Goal: Transaction & Acquisition: Book appointment/travel/reservation

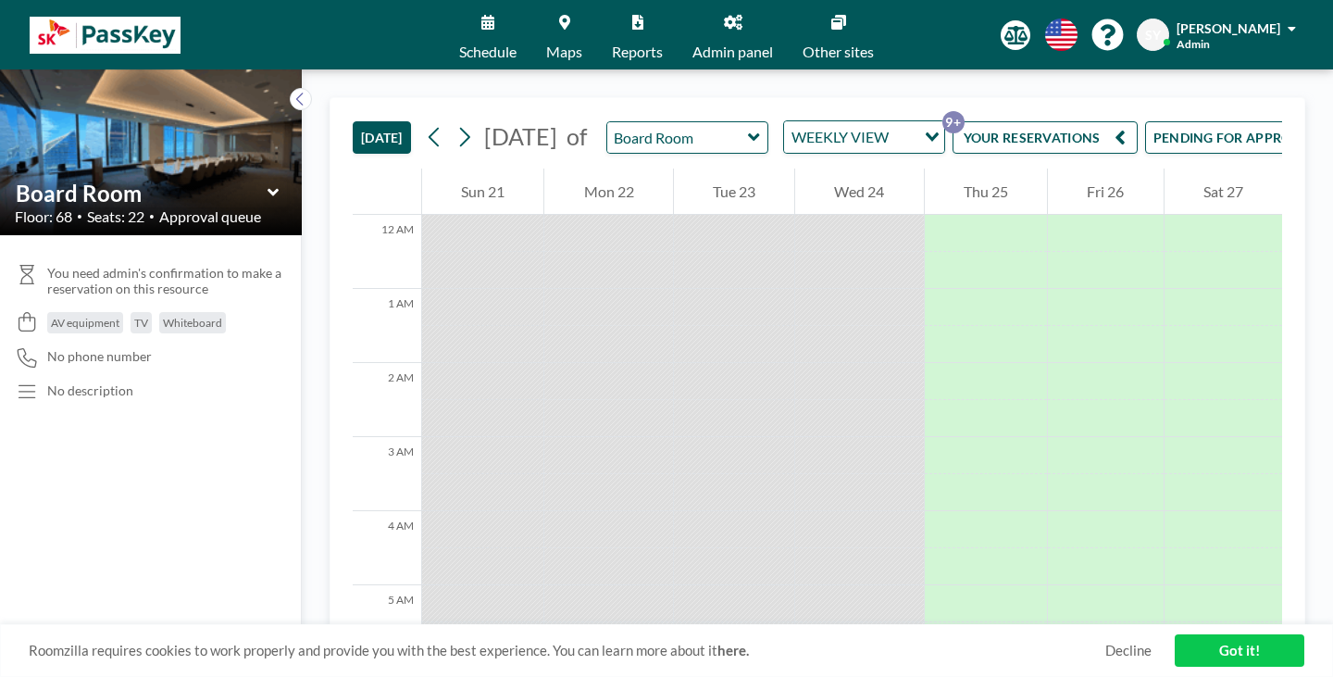
scroll to position [571, 0]
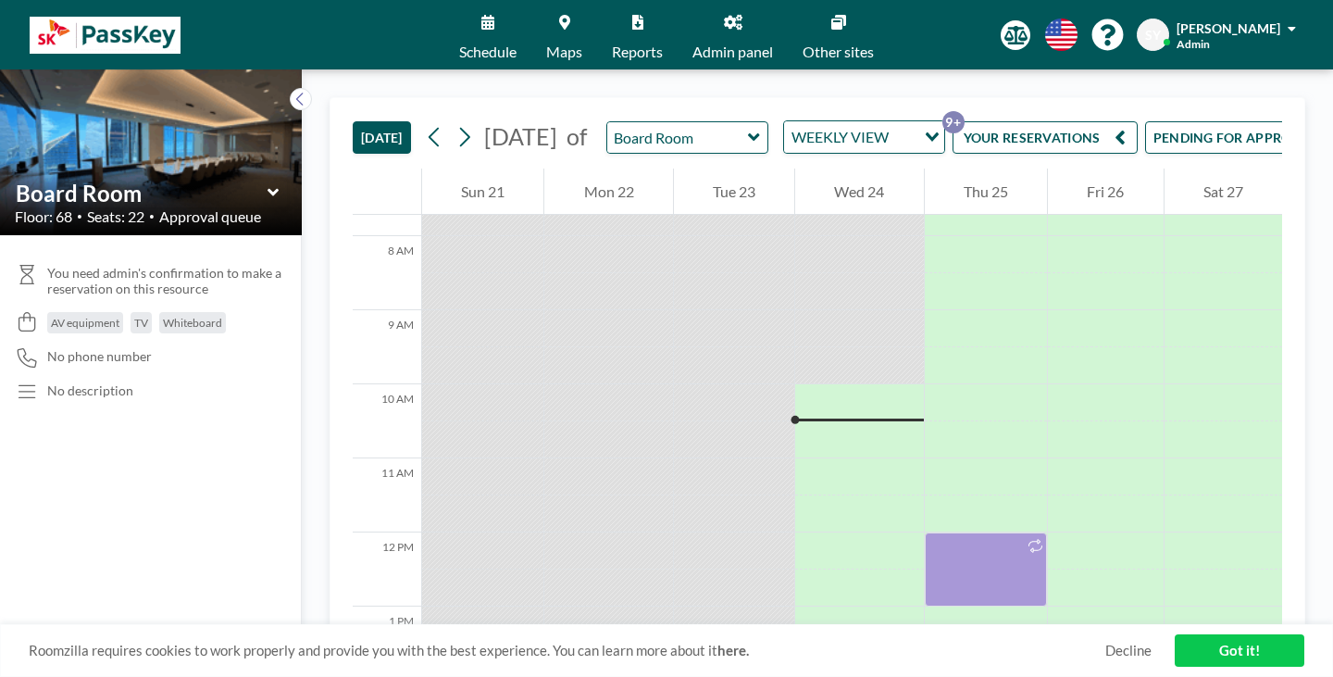
click at [587, 26] on link "Maps" at bounding box center [564, 34] width 66 height 69
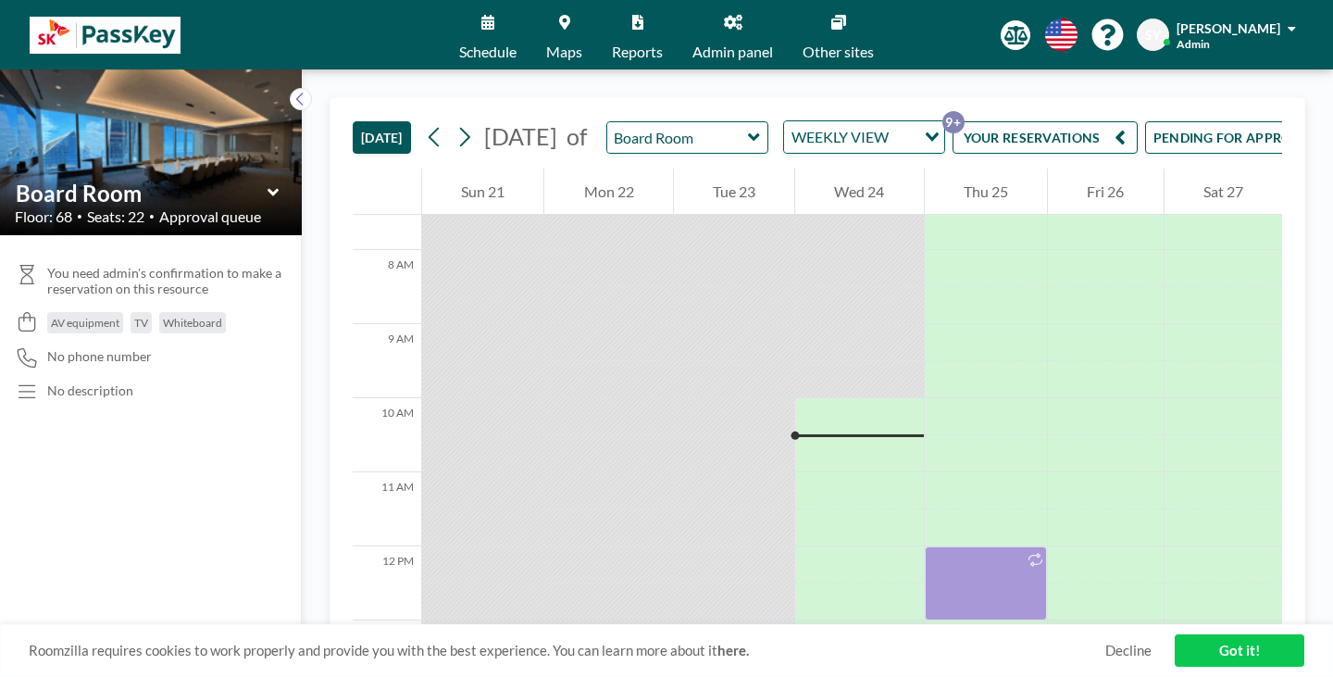
scroll to position [571, 0]
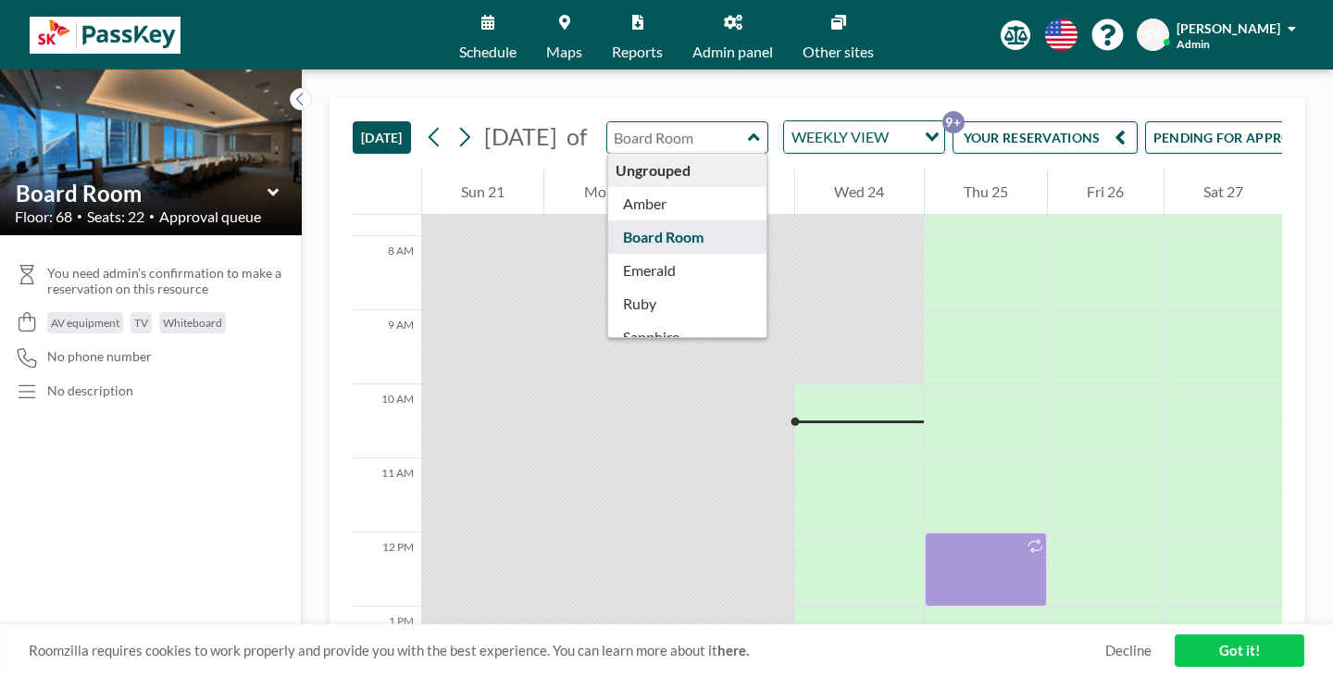
click at [621, 122] on input "text" at bounding box center [678, 137] width 142 height 31
type input "Amber"
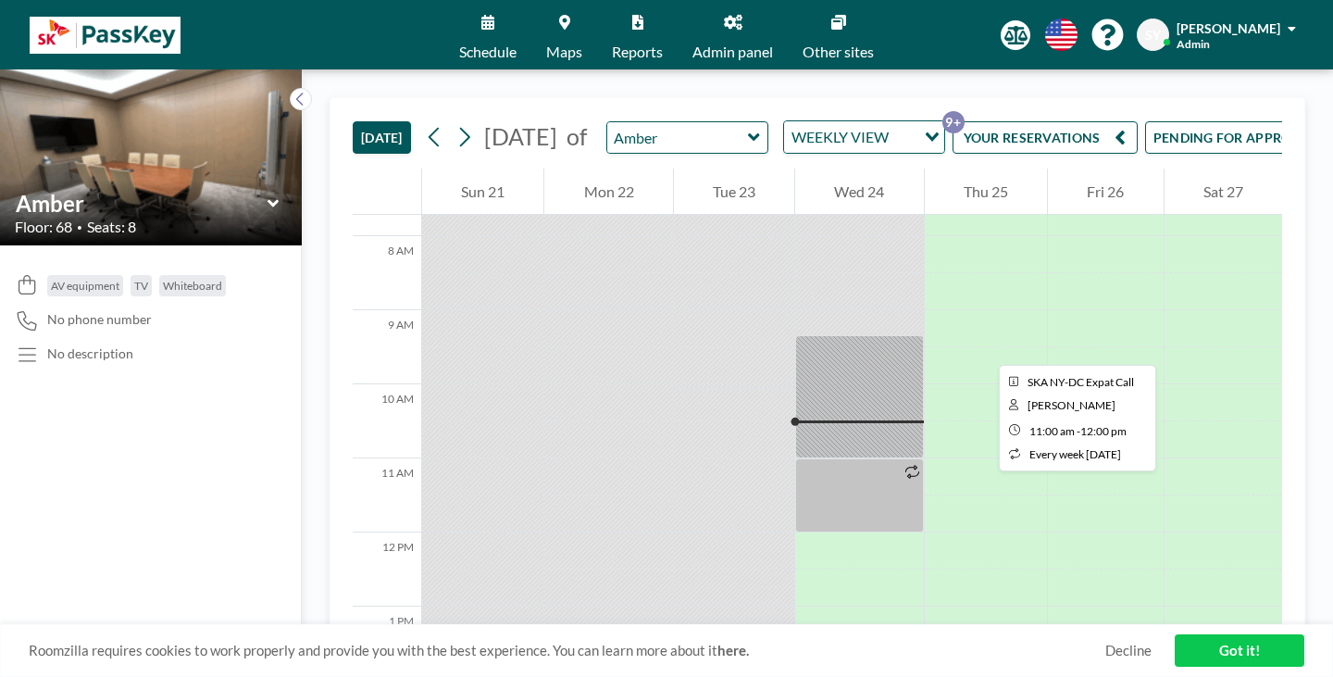
click at [795, 458] on div at bounding box center [859, 495] width 128 height 74
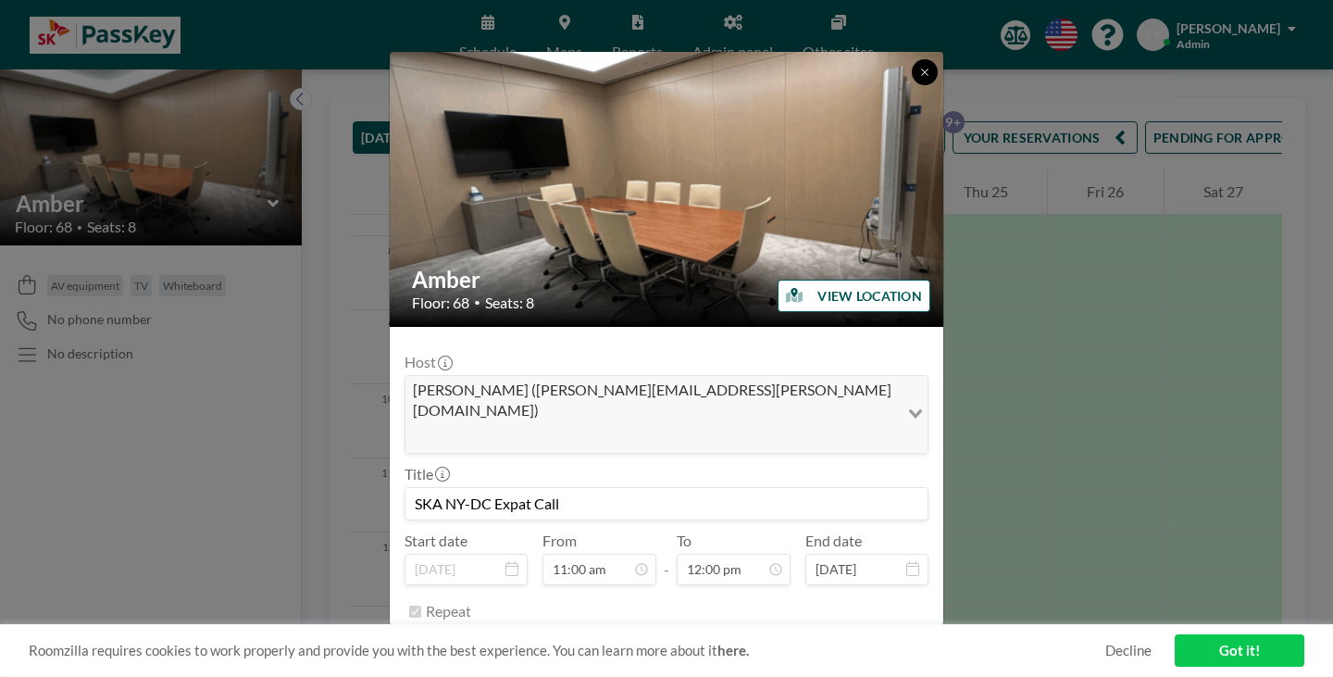
click at [919, 78] on icon at bounding box center [924, 72] width 11 height 11
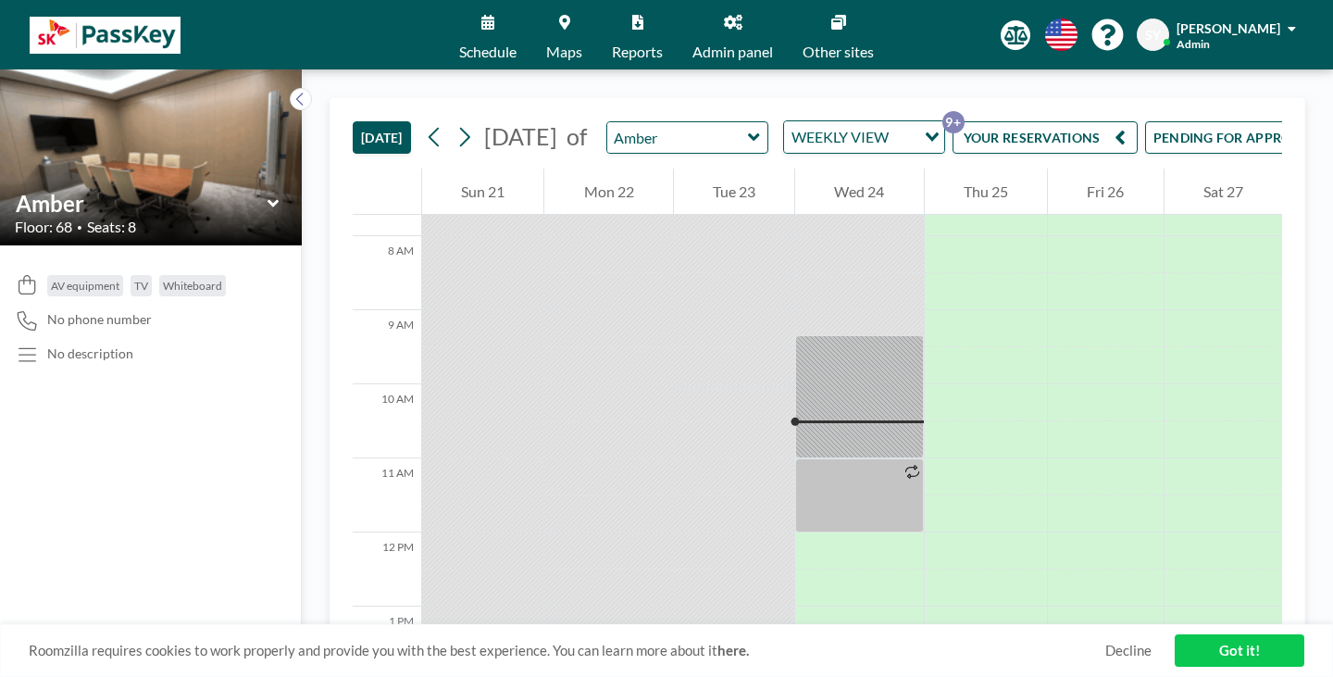
click at [578, 44] on span "Maps" at bounding box center [564, 51] width 36 height 15
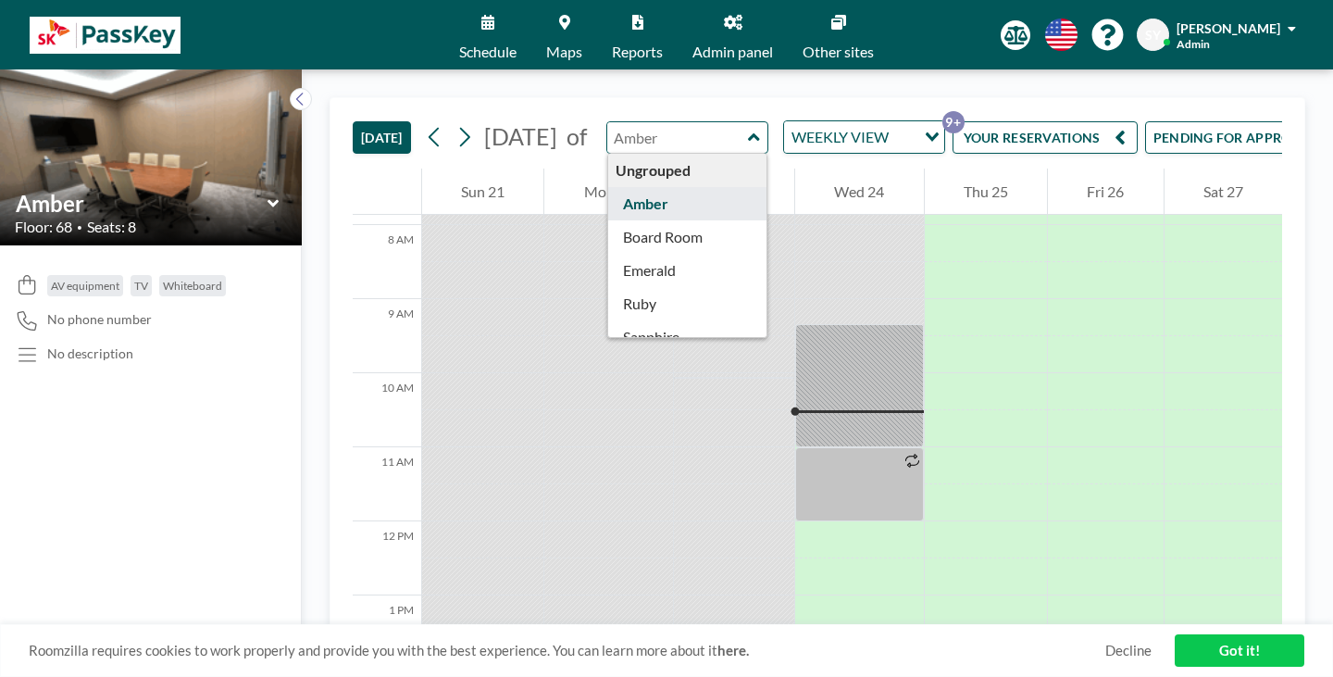
click at [611, 126] on div "Ungrouped Amber Board Room Emerald Ruby Sapphire Topaz" at bounding box center [687, 137] width 162 height 32
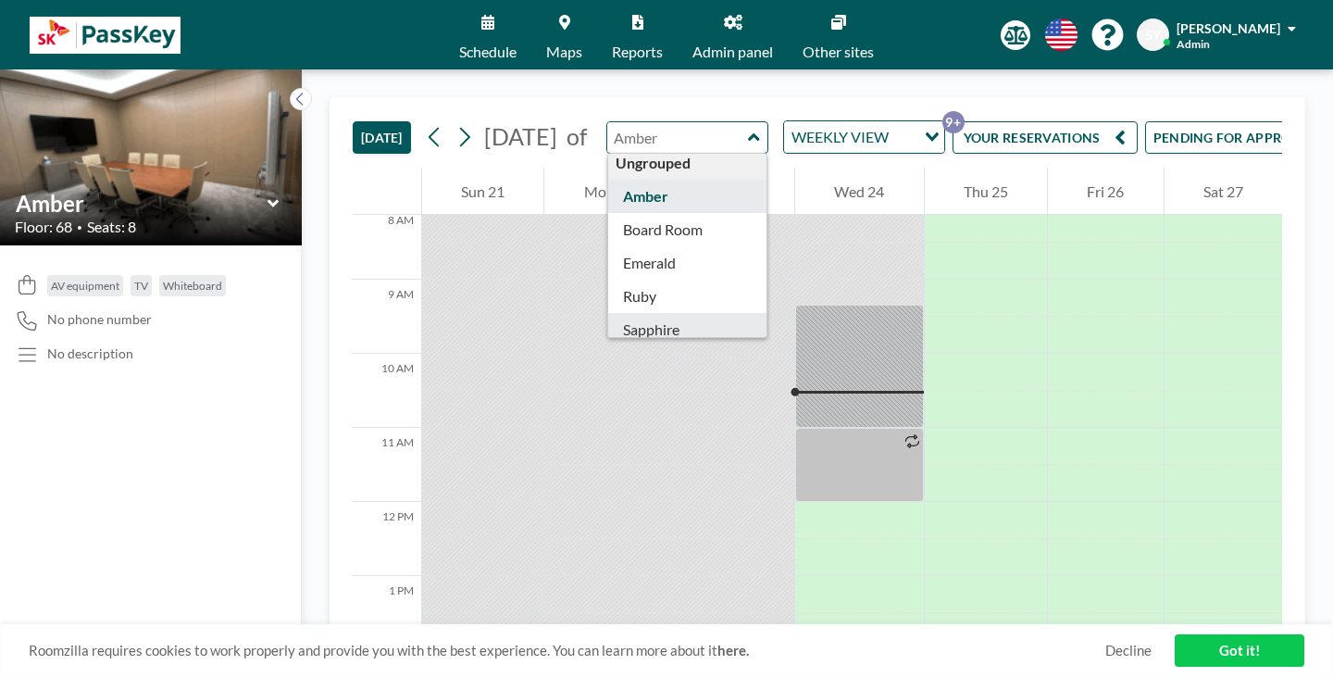
scroll to position [15, 0]
type input "Topaz"
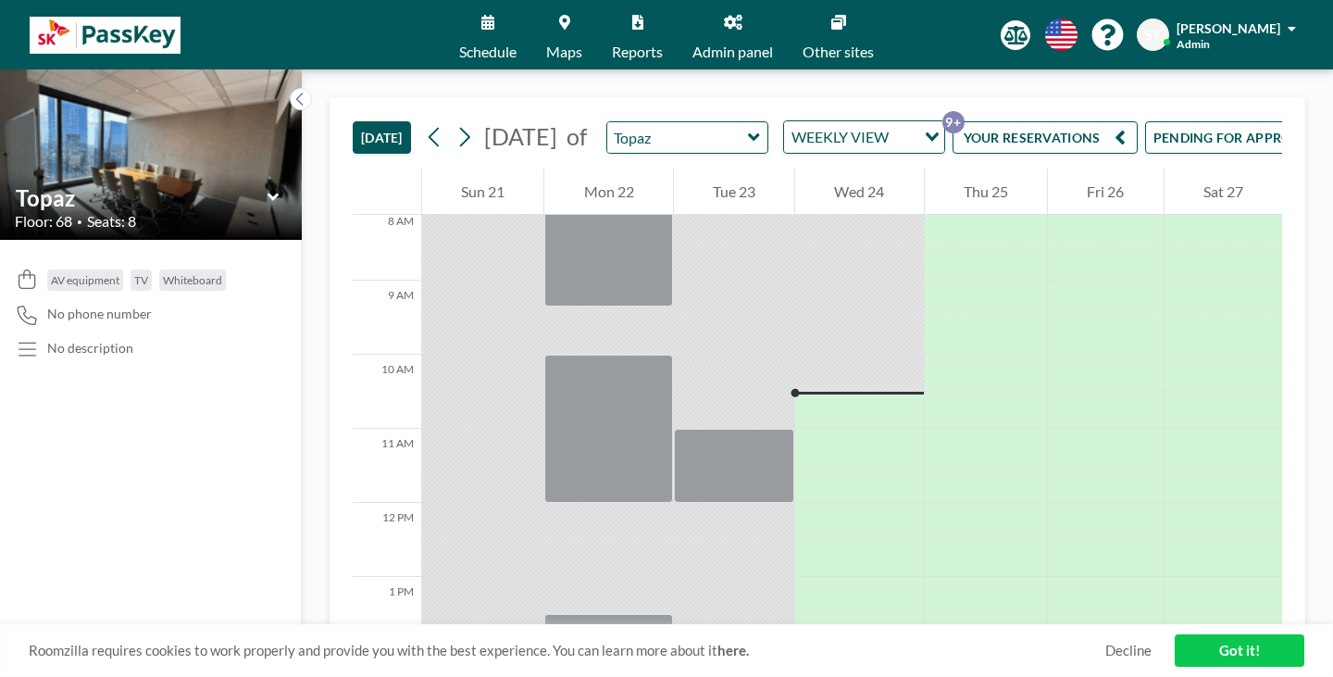
scroll to position [602, 0]
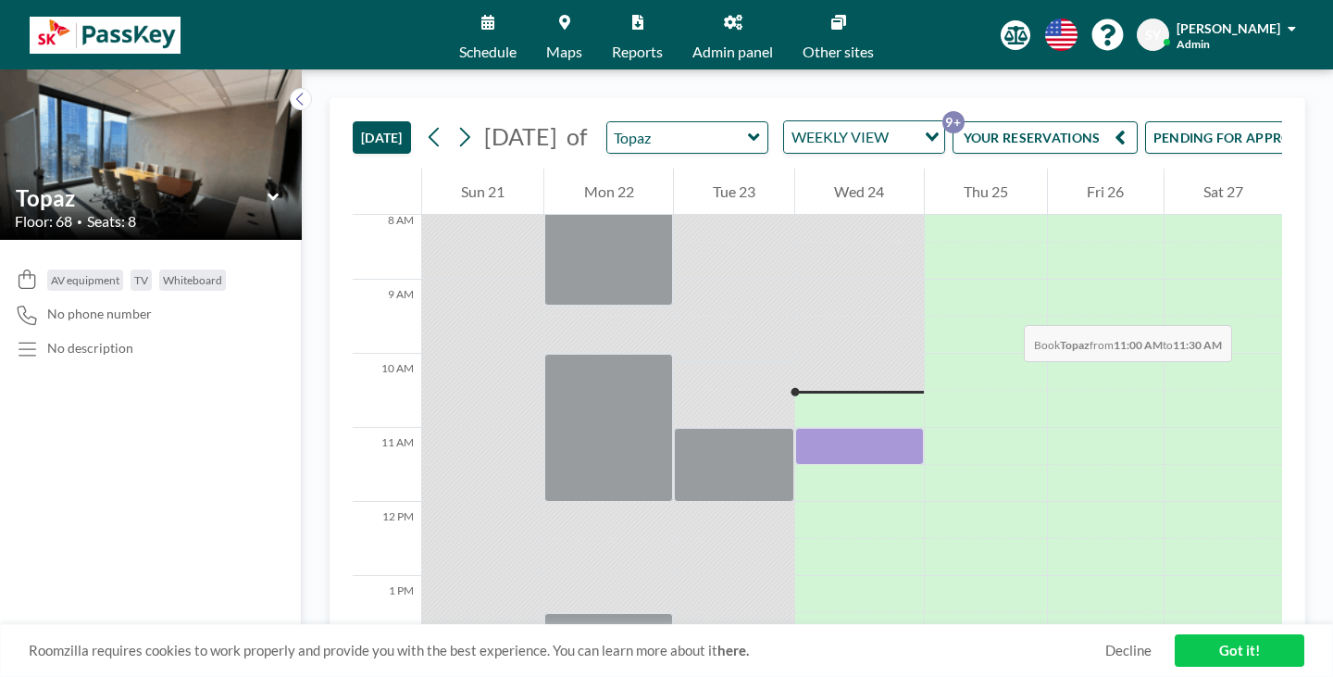
click at [814, 428] on div at bounding box center [859, 446] width 128 height 37
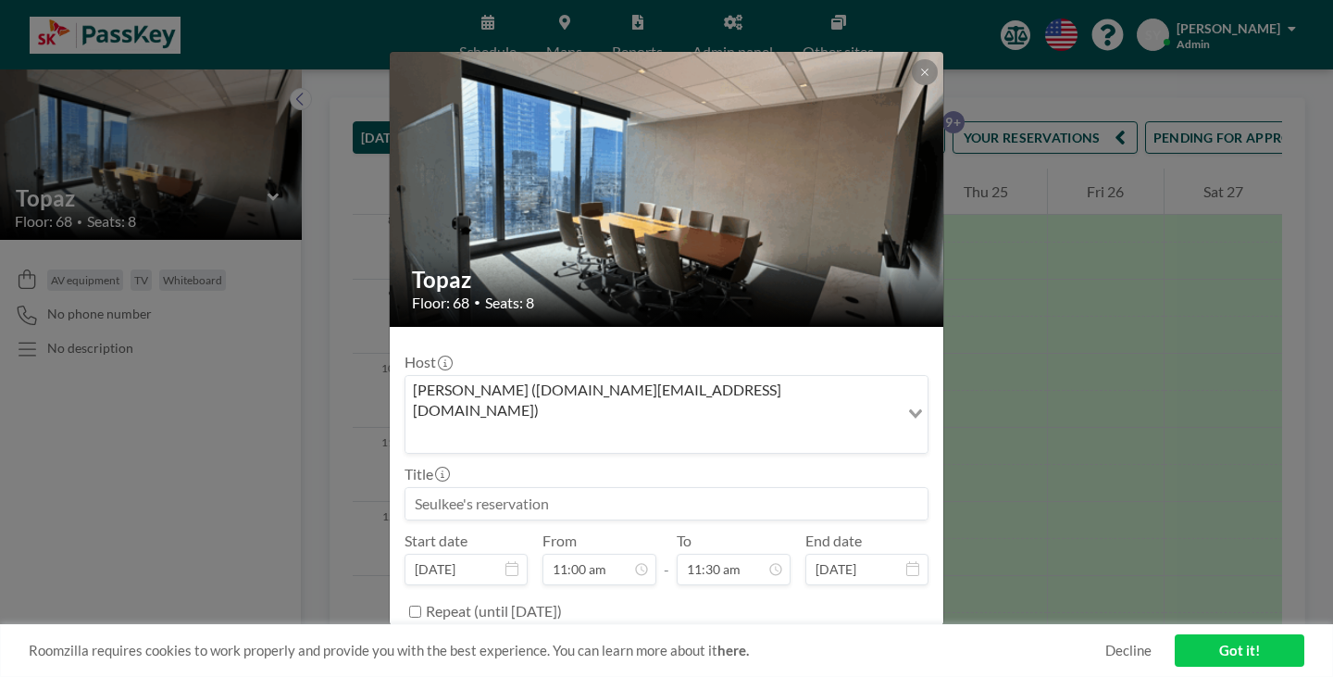
click at [567, 488] on input at bounding box center [666, 503] width 522 height 31
type input "r"
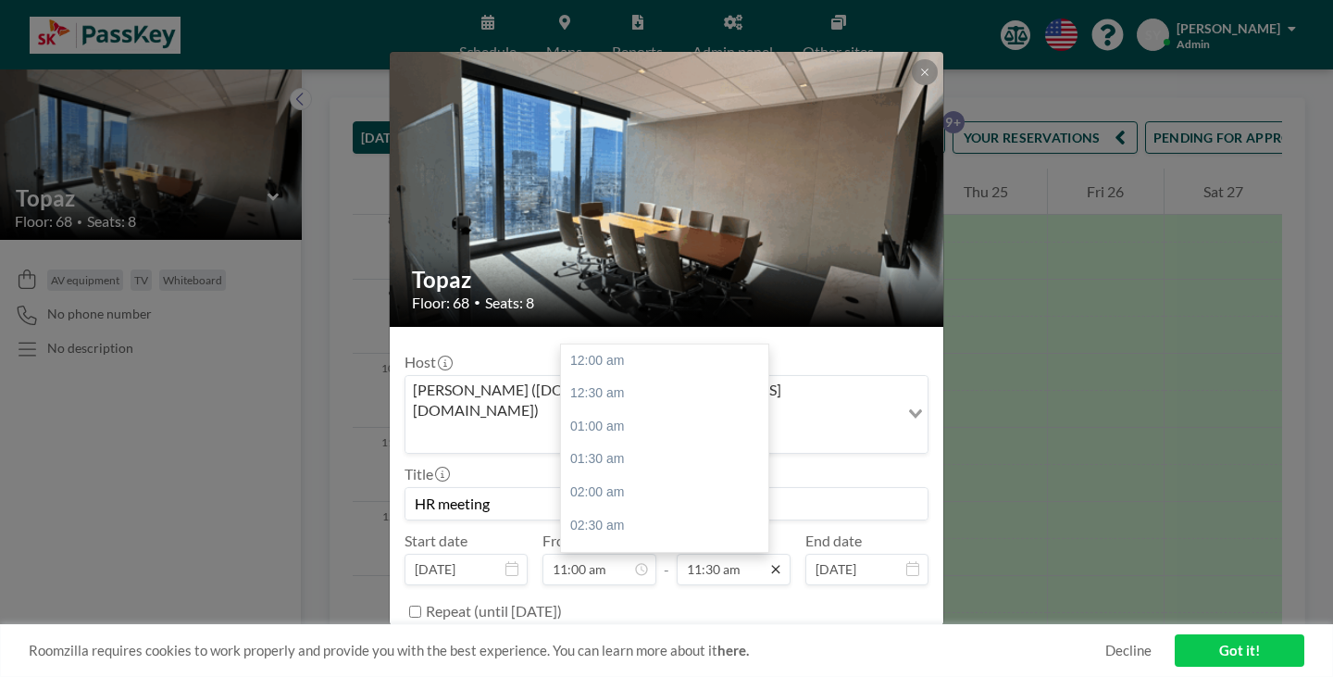
scroll to position [679, 0]
type input "HR meeting"
drag, startPoint x: 758, startPoint y: 484, endPoint x: 632, endPoint y: 306, distance: 217.8
click at [677, 553] on div "11:30 am 12:00 am 12:30 am 01:00 am 01:30 am 02:00 am 02:30 am 03:00 am 03:30 a…" at bounding box center [734, 568] width 114 height 31
click at [632, 455] on div "12:00 pm" at bounding box center [669, 471] width 217 height 33
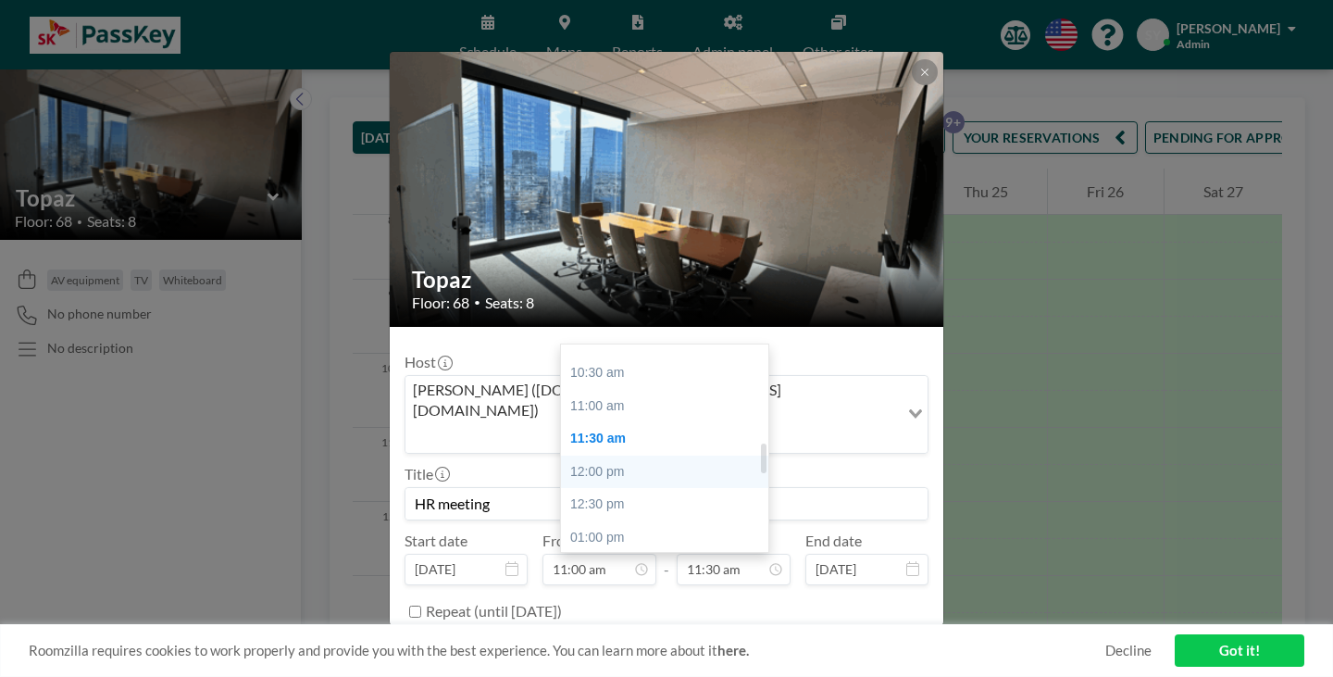
type input "12:00 pm"
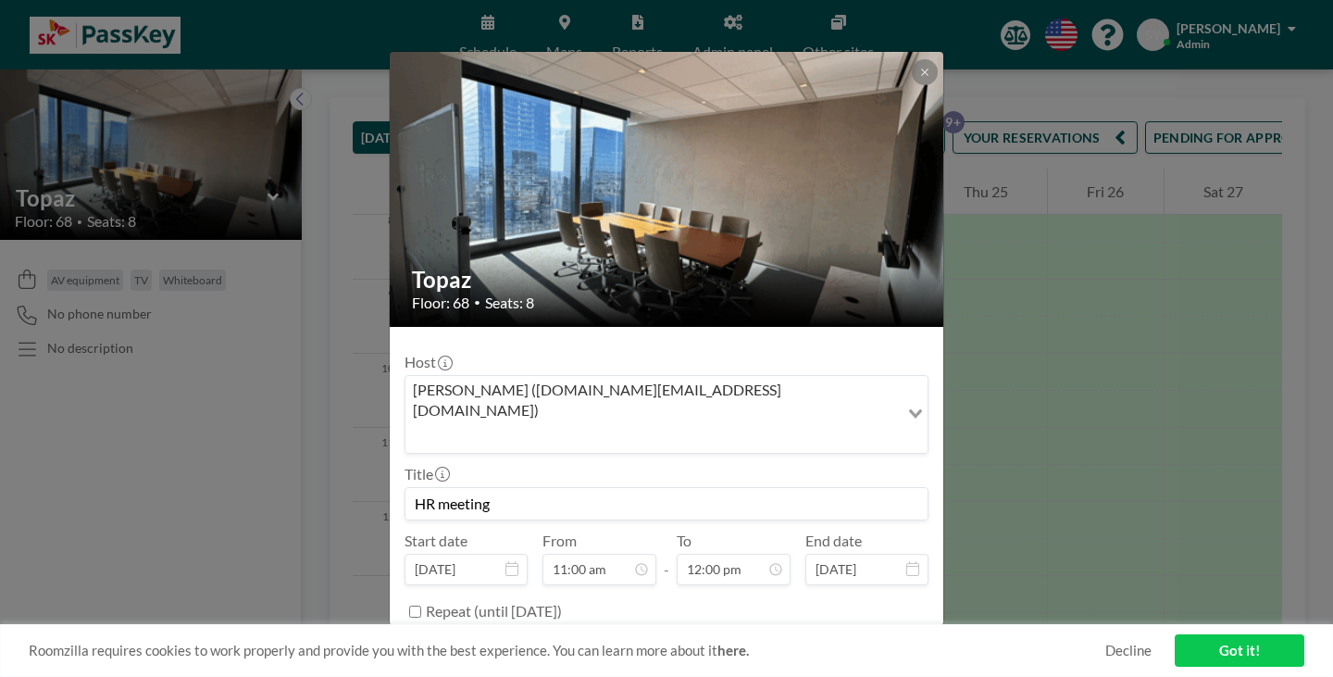
click at [835, 641] on button "BOOK NOW" at bounding box center [881, 657] width 93 height 32
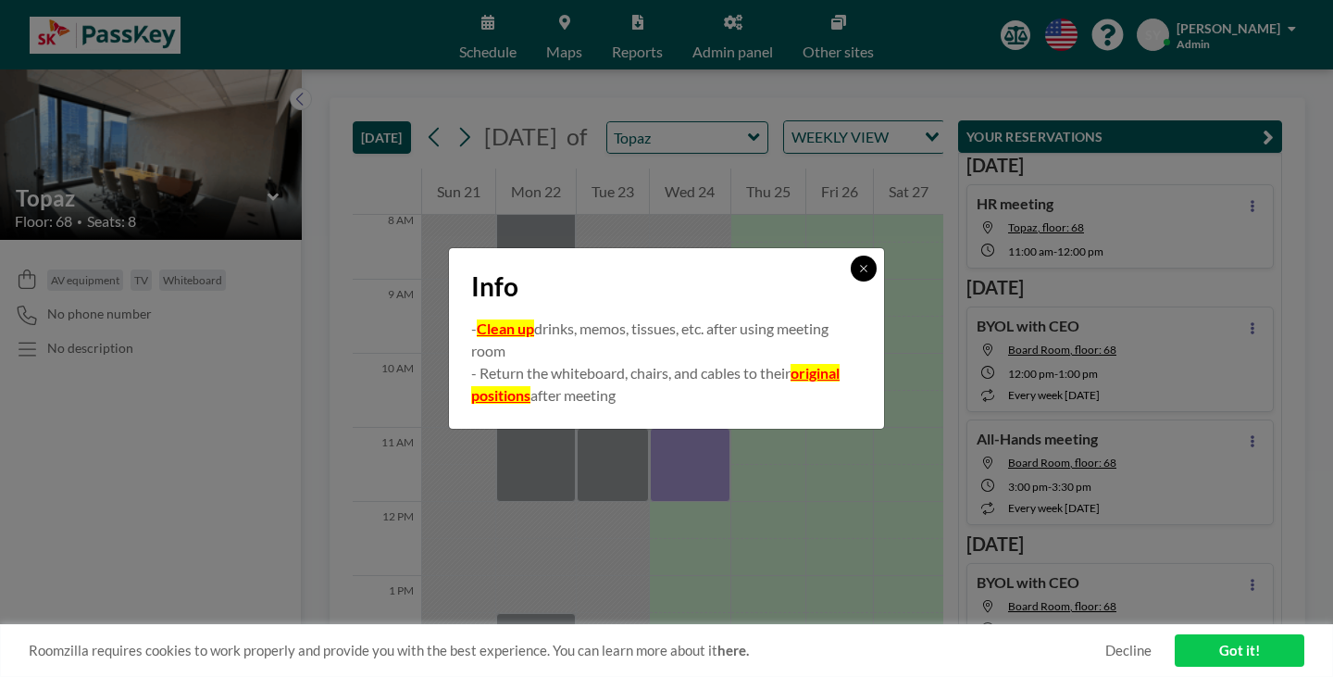
click at [858, 274] on icon at bounding box center [863, 268] width 11 height 11
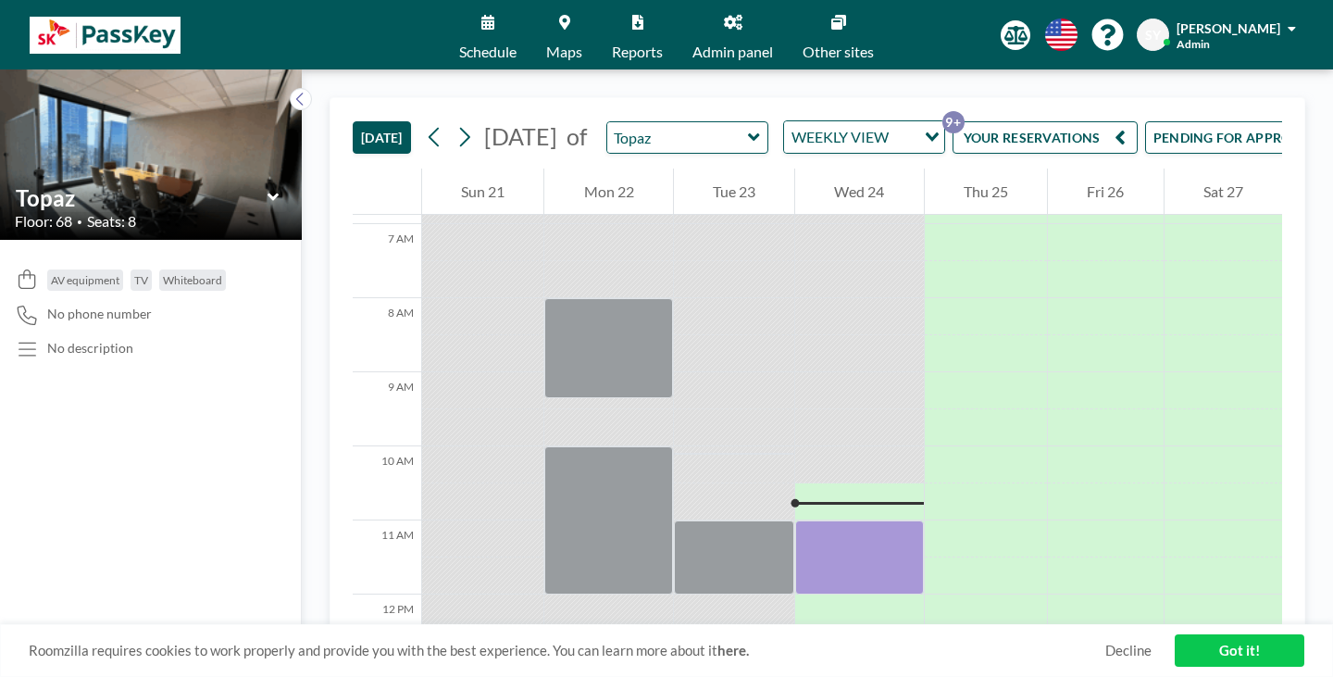
scroll to position [495, 0]
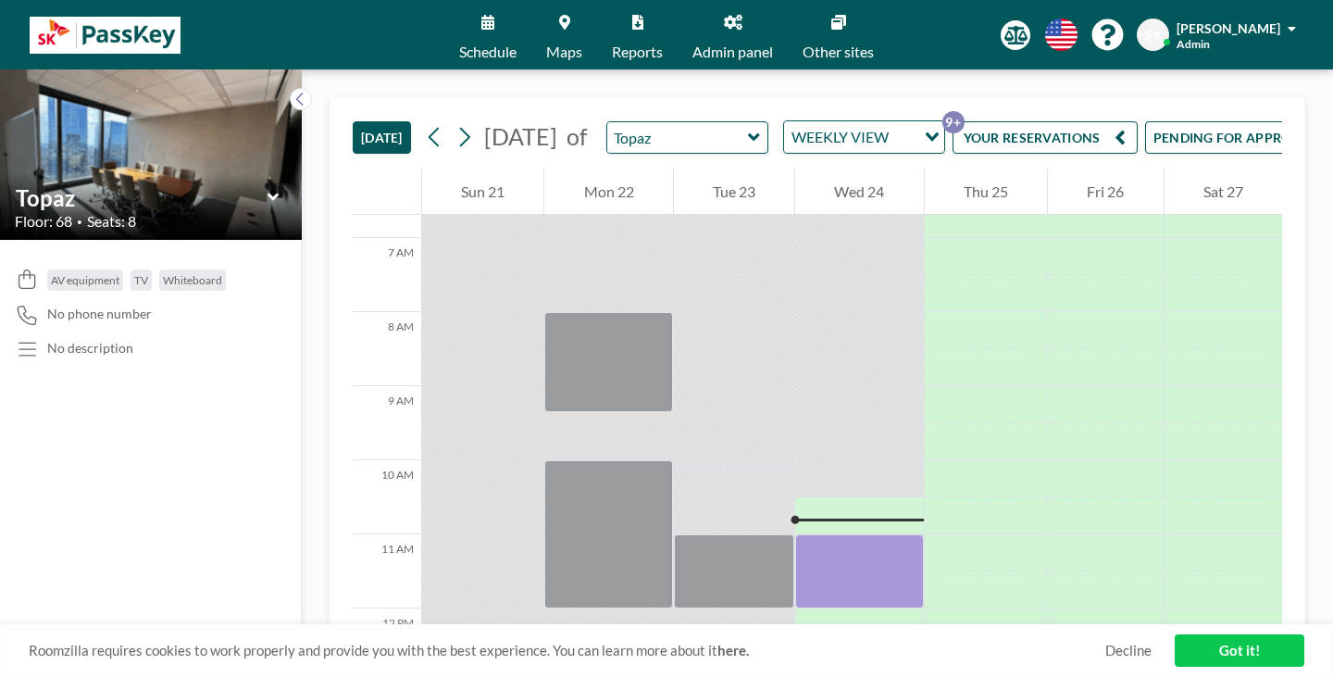
click at [705, 44] on span "Admin panel" at bounding box center [732, 51] width 81 height 15
